Goal: Task Accomplishment & Management: Use online tool/utility

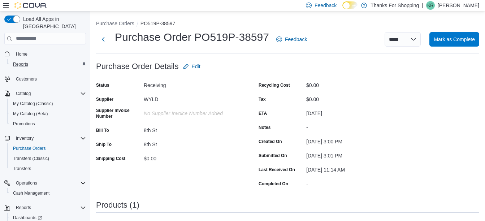
scroll to position [185, 0]
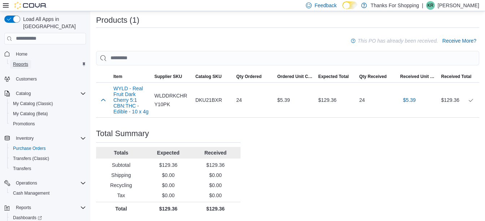
click at [20, 61] on span "Reports" at bounding box center [20, 64] width 15 height 6
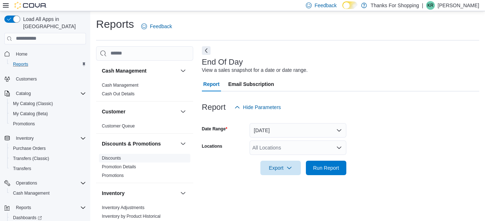
scroll to position [11, 0]
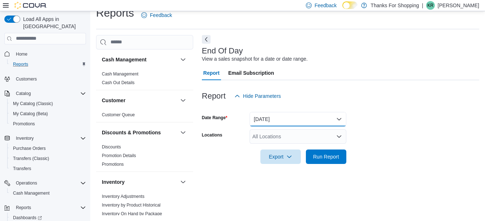
click at [281, 118] on button "[DATE]" at bounding box center [297, 119] width 97 height 14
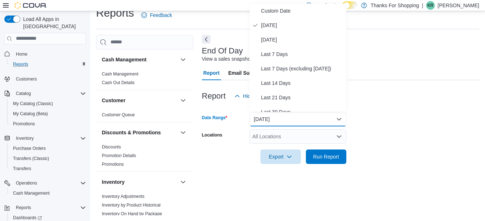
click at [271, 136] on div "All Locations" at bounding box center [297, 136] width 97 height 14
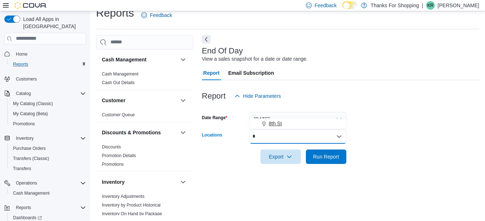
type input "*"
click at [275, 126] on span "8th St" at bounding box center [274, 123] width 13 height 7
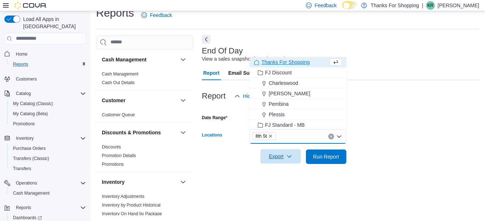
click at [285, 156] on span "Export" at bounding box center [281, 156] width 32 height 14
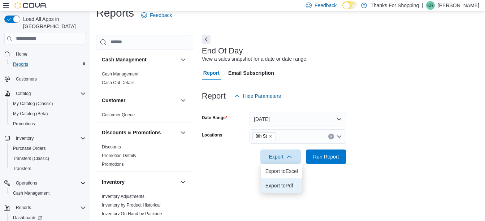
click at [287, 183] on span "Export to Pdf" at bounding box center [281, 186] width 32 height 6
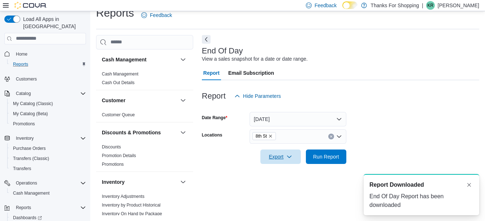
scroll to position [0, 0]
